Goal: Transaction & Acquisition: Purchase product/service

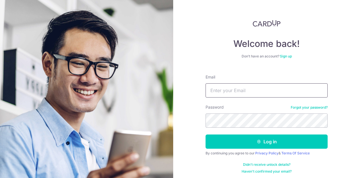
click at [228, 86] on input "Email" at bounding box center [267, 90] width 122 height 14
type input "katlee7888@gmail.com"
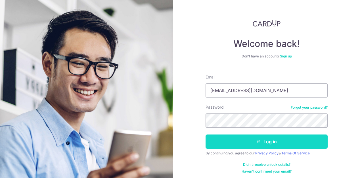
click at [260, 144] on button "Log in" at bounding box center [267, 141] width 122 height 14
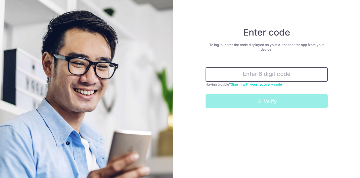
click at [270, 78] on input "text" at bounding box center [267, 74] width 122 height 14
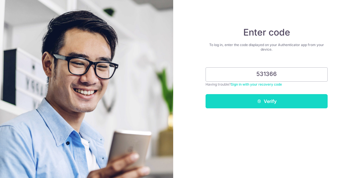
type input "531366"
click at [279, 106] on button "Verify" at bounding box center [267, 101] width 122 height 14
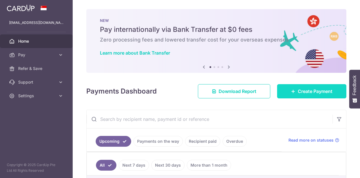
click at [304, 89] on span "Create Payment" at bounding box center [315, 91] width 35 height 7
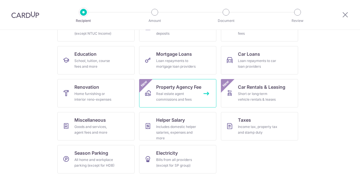
click at [186, 99] on div "Real estate agent commissions and fees" at bounding box center [176, 96] width 41 height 11
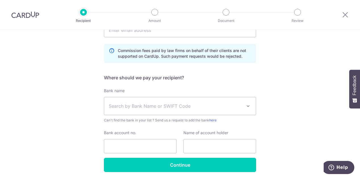
scroll to position [166, 0]
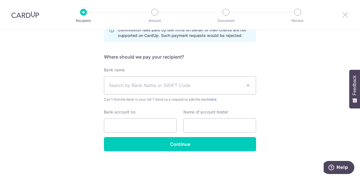
click at [344, 17] on icon at bounding box center [345, 14] width 7 height 7
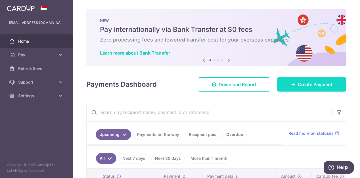
click at [309, 88] on link "Create Payment" at bounding box center [311, 84] width 69 height 14
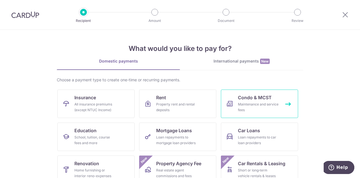
click at [263, 102] on div "Maintenance and service fees" at bounding box center [258, 106] width 41 height 11
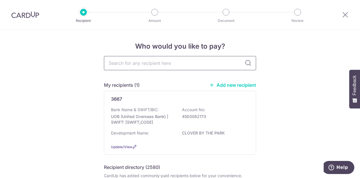
click at [149, 66] on input "text" at bounding box center [180, 63] width 152 height 14
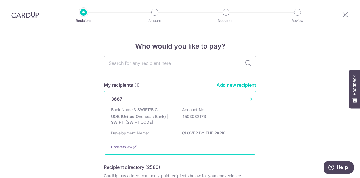
click at [144, 116] on p "UOB (United Overseas Bank) | SWIFT: [SWIFT_CODE]" at bounding box center [143, 119] width 64 height 11
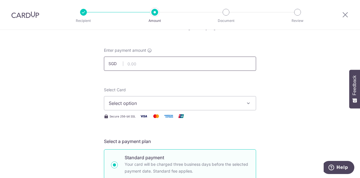
scroll to position [46, 0]
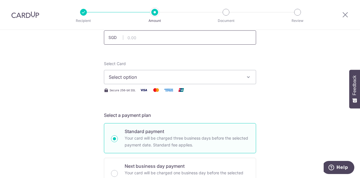
click at [141, 64] on div "Select Card Select option Add credit card Your Cards **** 3607 **** 9188 **** 2…" at bounding box center [180, 72] width 152 height 23
click at [138, 40] on input "text" at bounding box center [180, 37] width 152 height 14
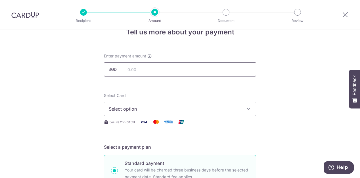
scroll to position [0, 0]
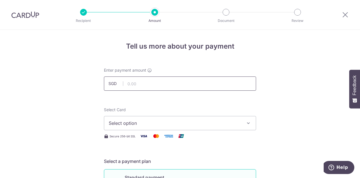
click at [141, 81] on input "text" at bounding box center [180, 83] width 152 height 14
click at [182, 80] on input "text" at bounding box center [180, 83] width 152 height 14
